Goal: Task Accomplishment & Management: Complete application form

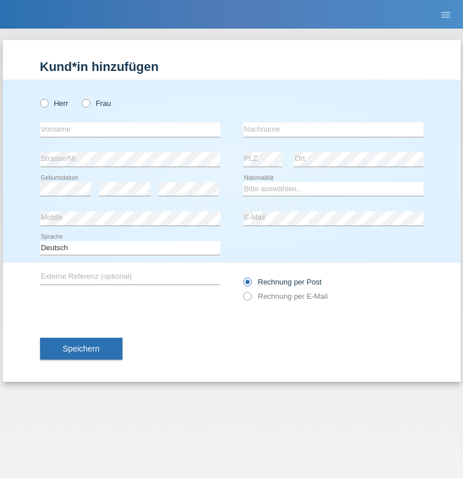
radio input "true"
click at [130, 129] on input "text" at bounding box center [130, 130] width 180 height 14
type input "Hasan"
click at [333, 129] on input "text" at bounding box center [333, 130] width 180 height 14
type input "Ymeri"
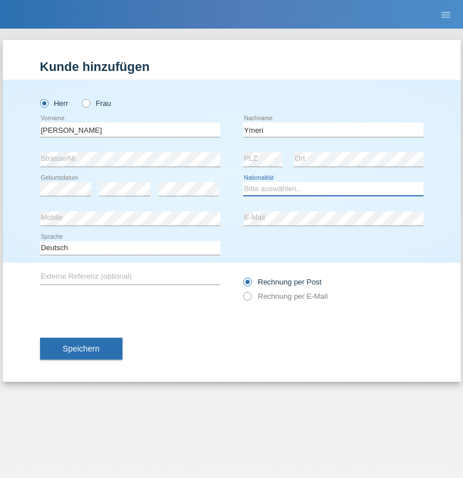
select select "XK"
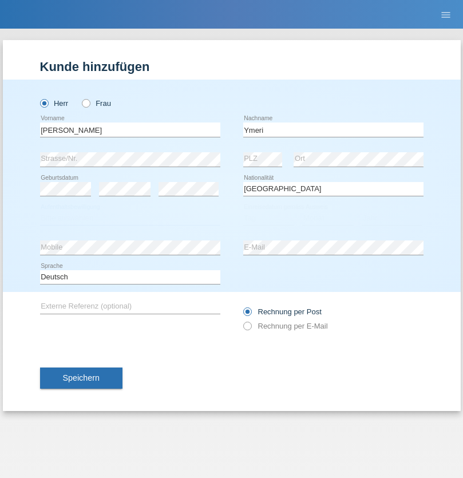
select select "C"
select select "21"
select select "03"
select select "1991"
